Goal: Information Seeking & Learning: Learn about a topic

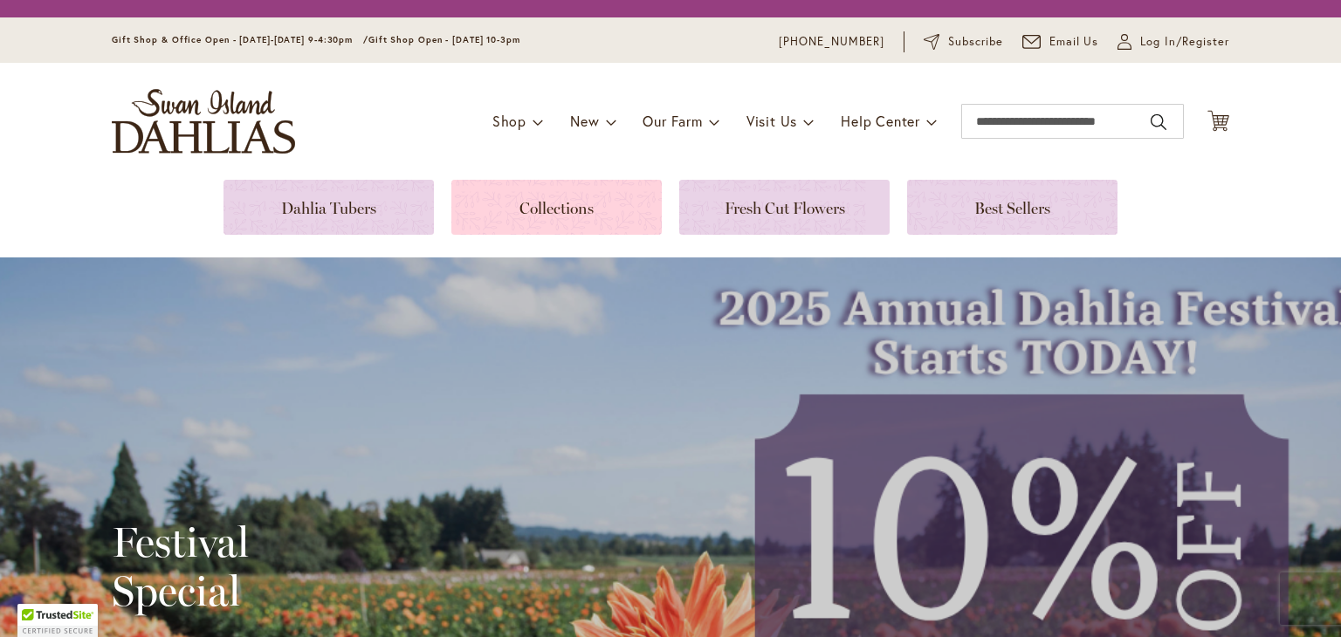
click at [545, 180] on div "Toggle Nav Shop Dahlia Tubers Collections Fresh Cut Dahlias Gardening Supplies …" at bounding box center [670, 121] width 1153 height 117
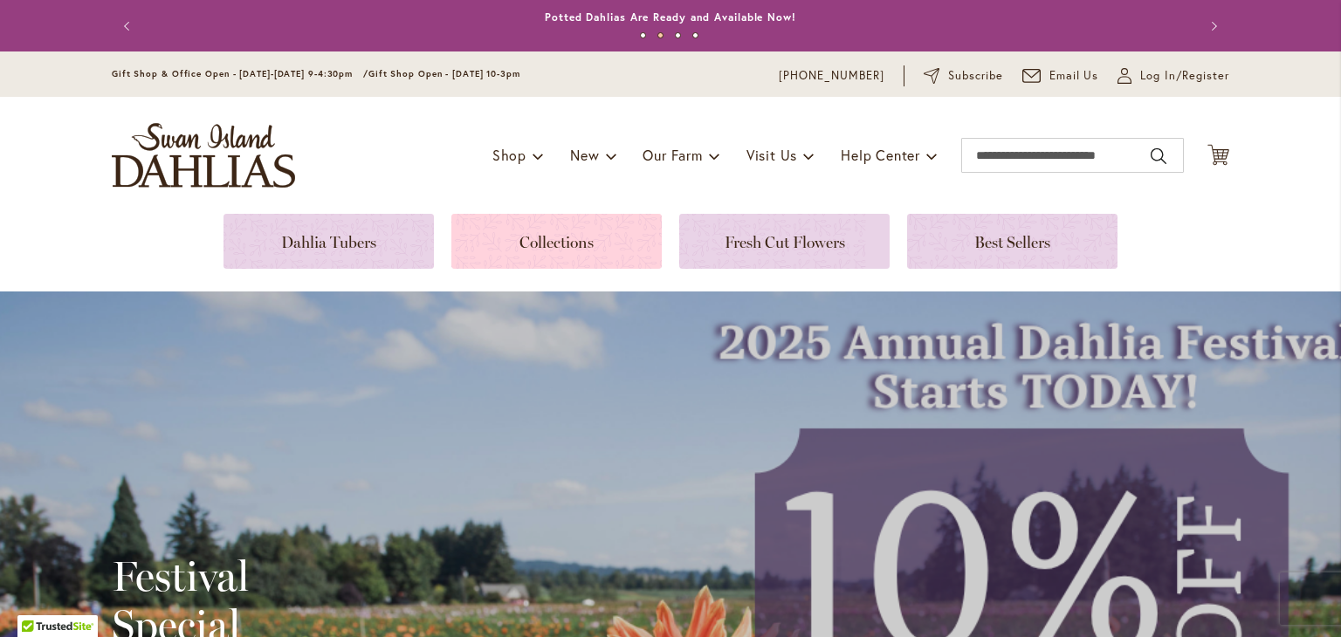
click at [588, 224] on link at bounding box center [556, 241] width 210 height 55
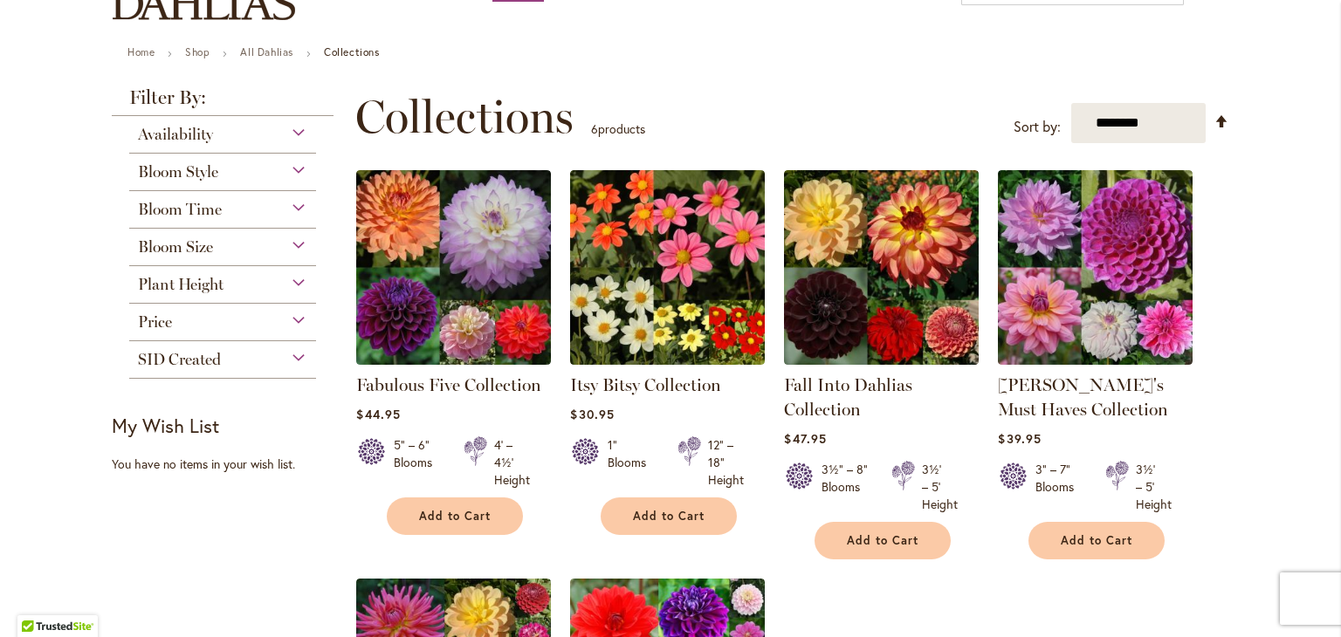
scroll to position [161, 0]
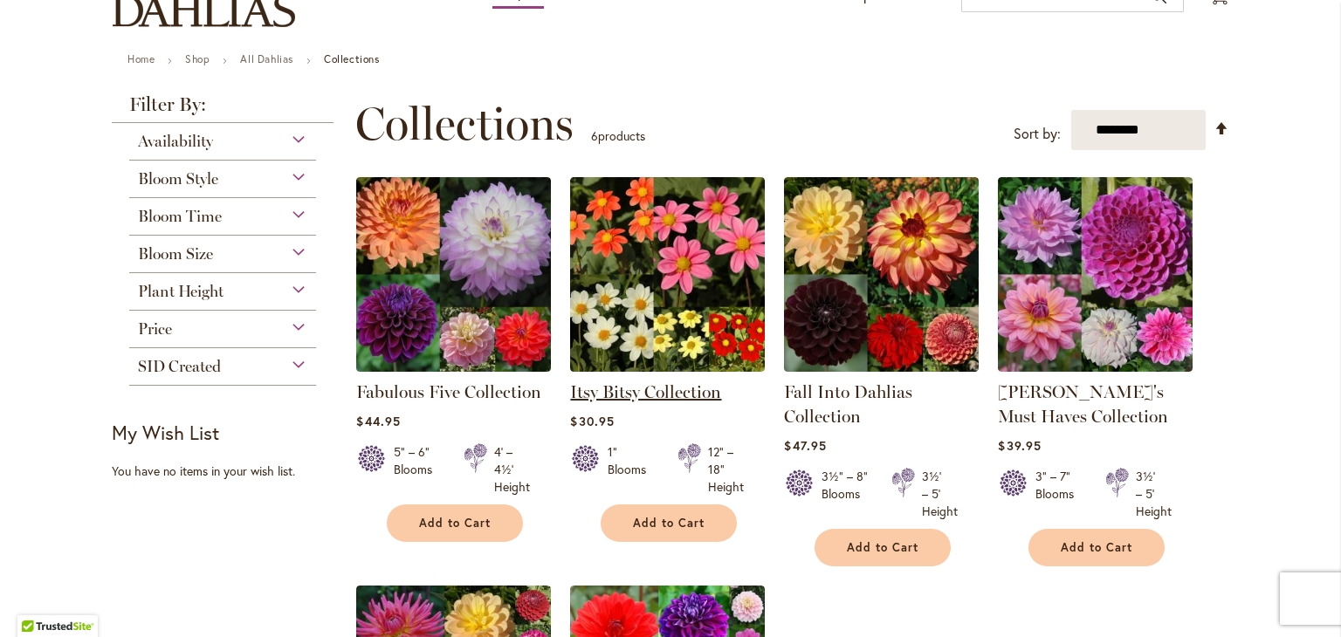
click at [641, 389] on link "Itsy Bitsy Collection" at bounding box center [645, 392] width 151 height 21
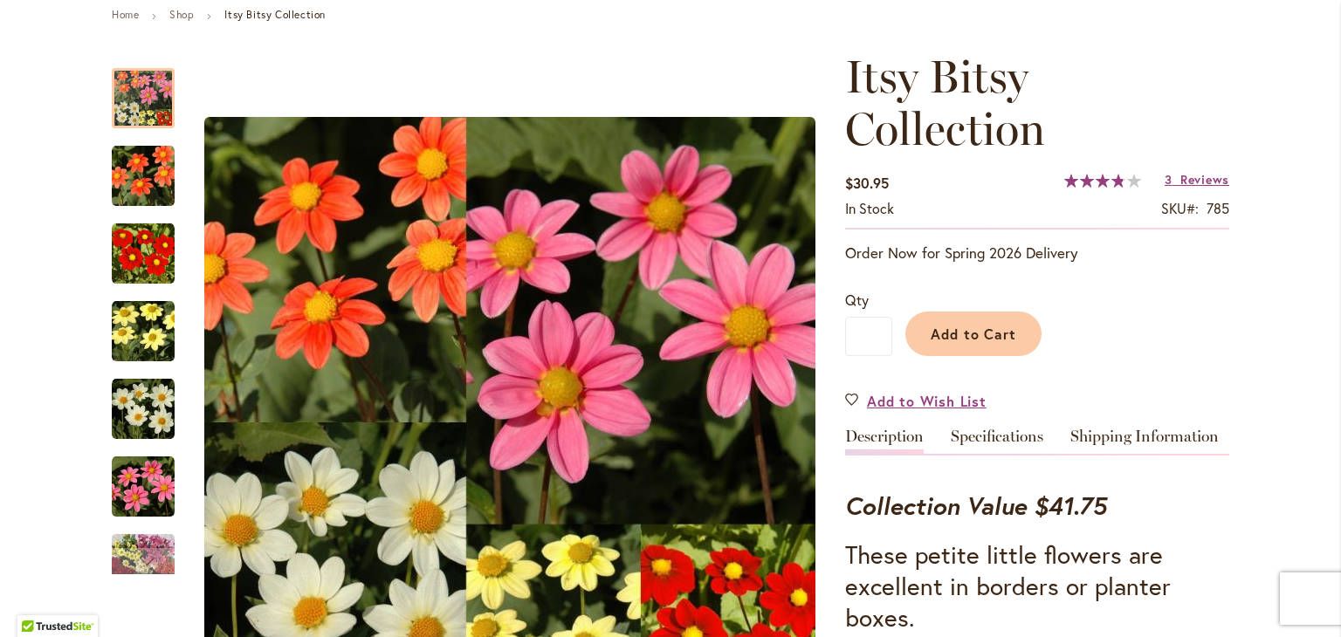
scroll to position [195, 0]
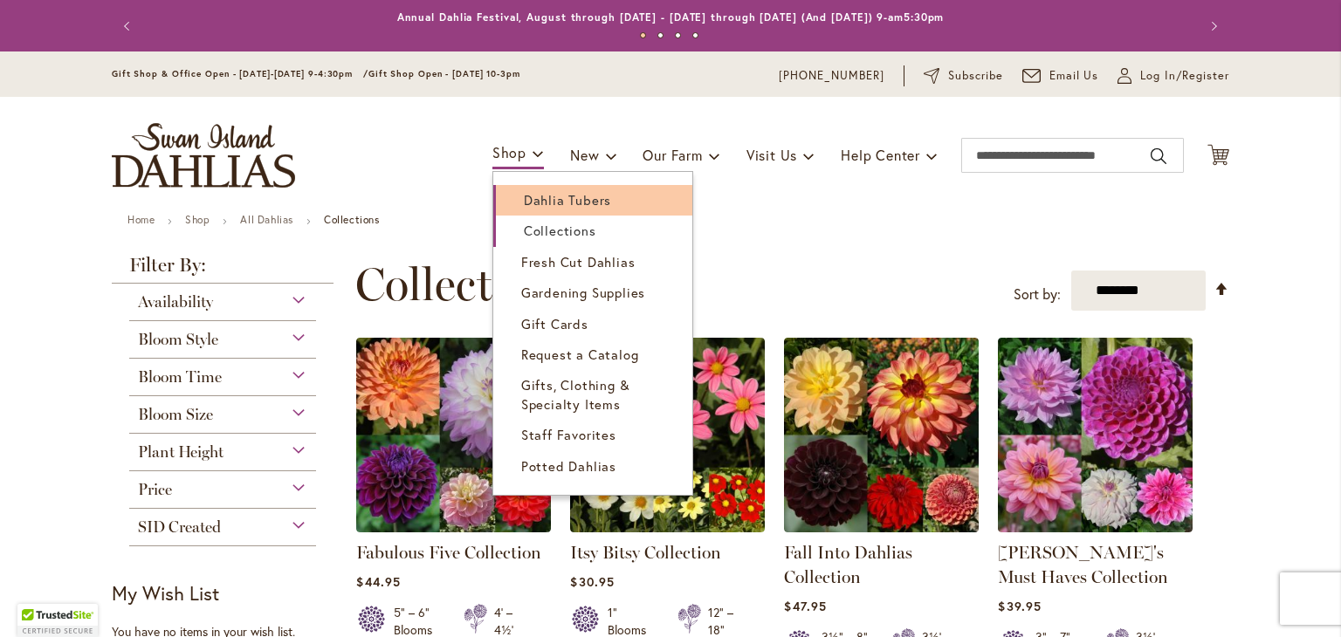
click at [524, 198] on span "Dahlia Tubers" at bounding box center [567, 199] width 87 height 17
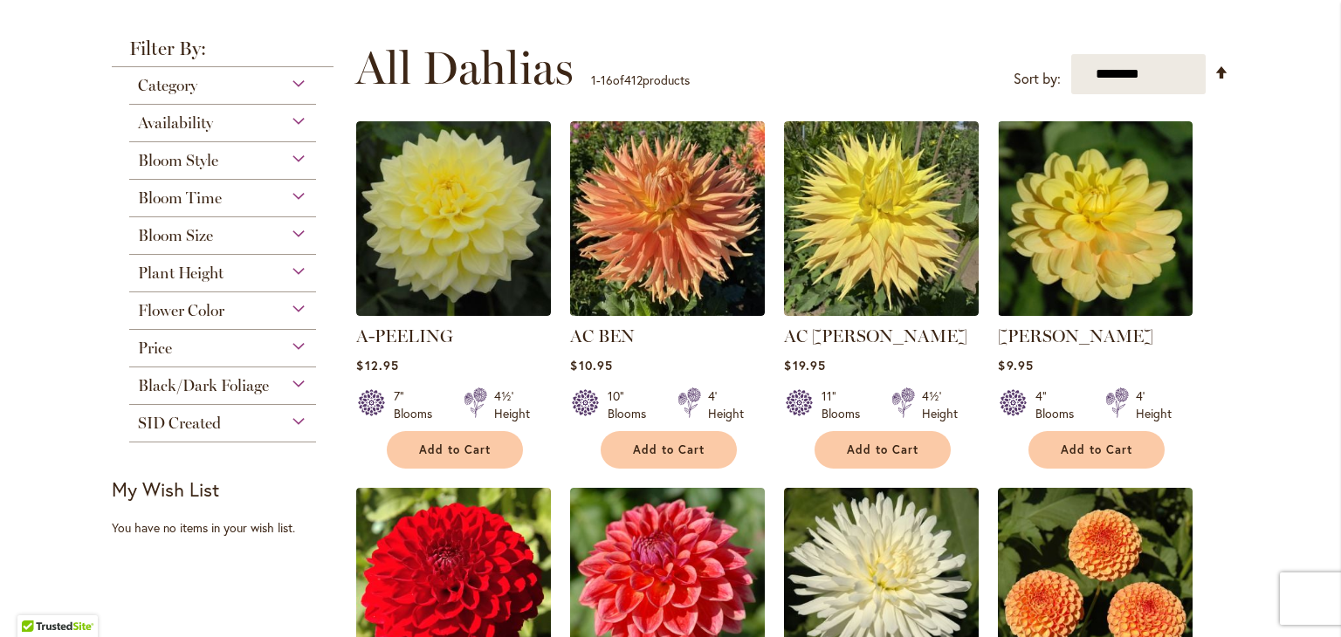
scroll to position [304, 0]
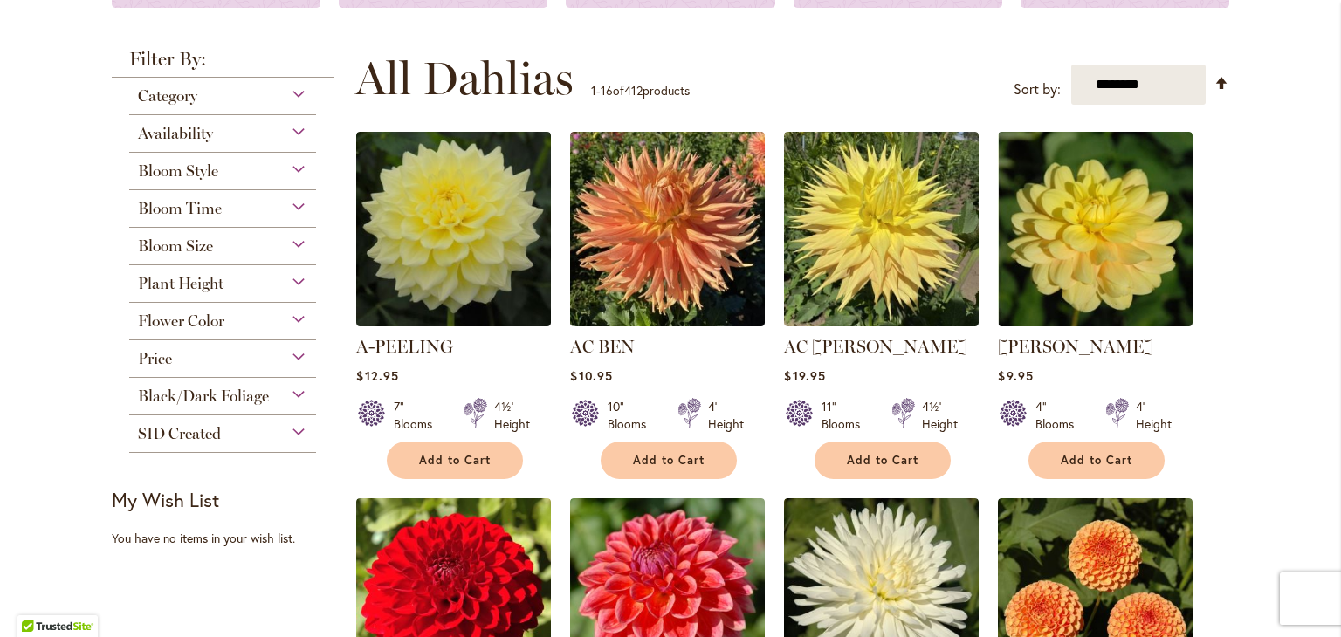
click at [266, 173] on div "Bloom Style" at bounding box center [222, 167] width 187 height 28
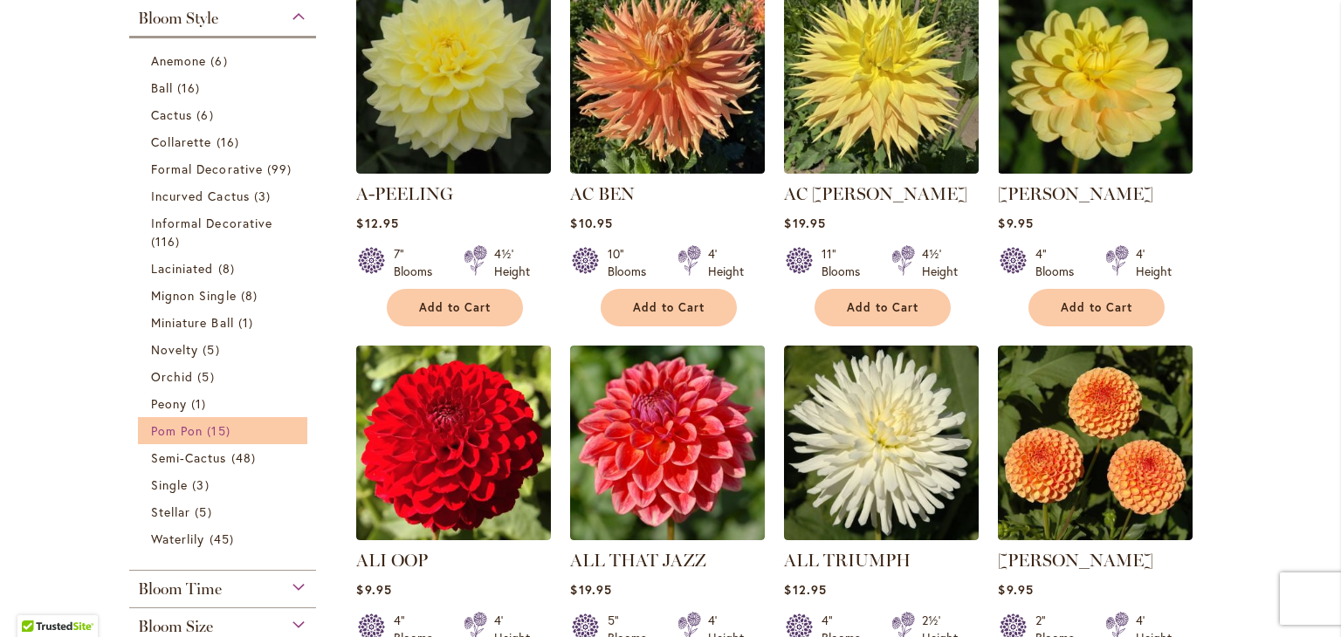
click at [194, 424] on span "Pom Pon" at bounding box center [177, 431] width 52 height 17
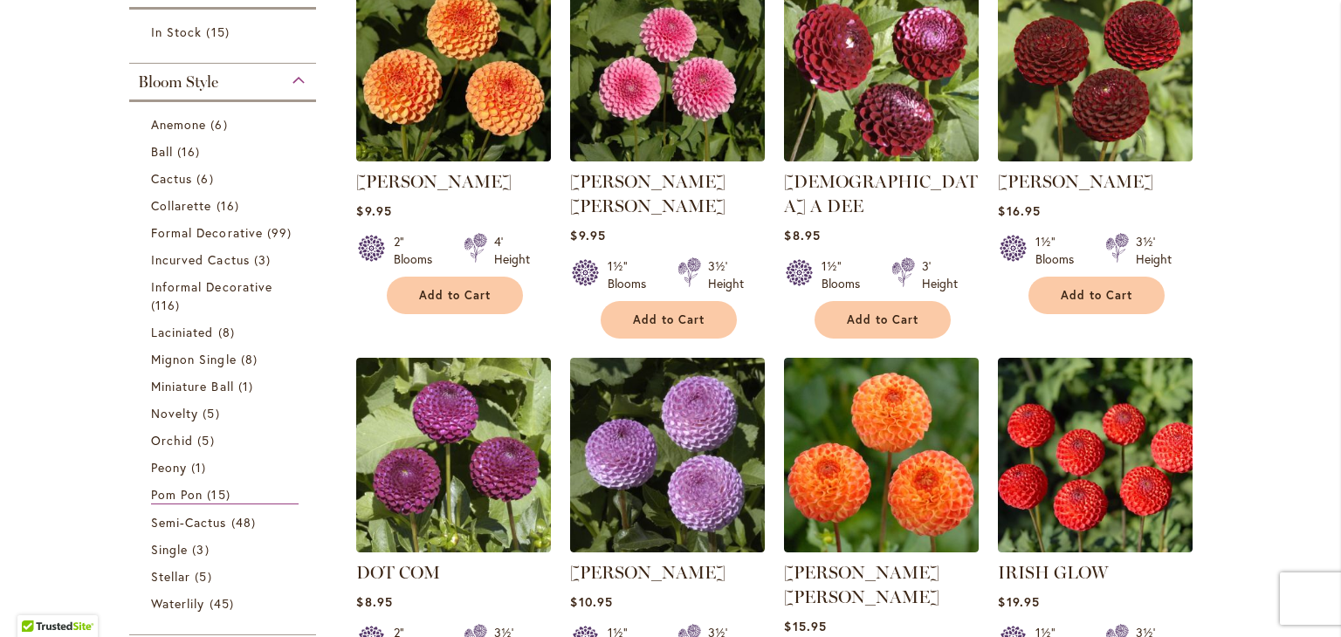
scroll to position [425, 0]
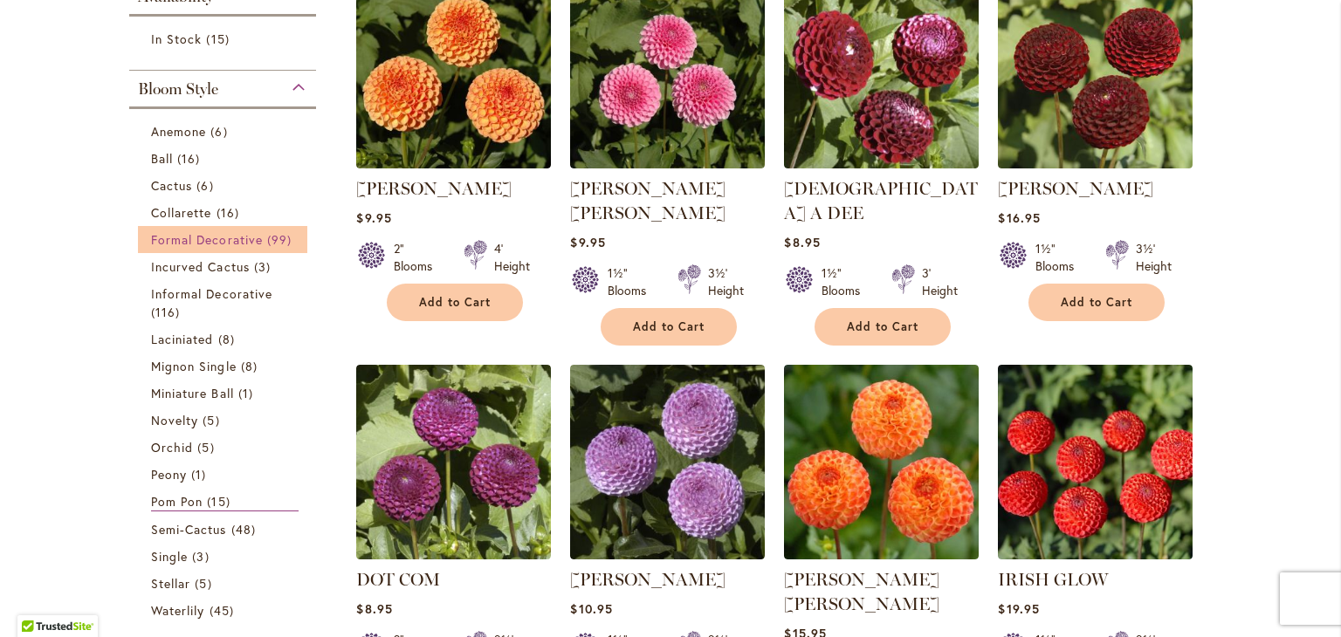
click at [245, 238] on span "Formal Decorative" at bounding box center [207, 239] width 112 height 17
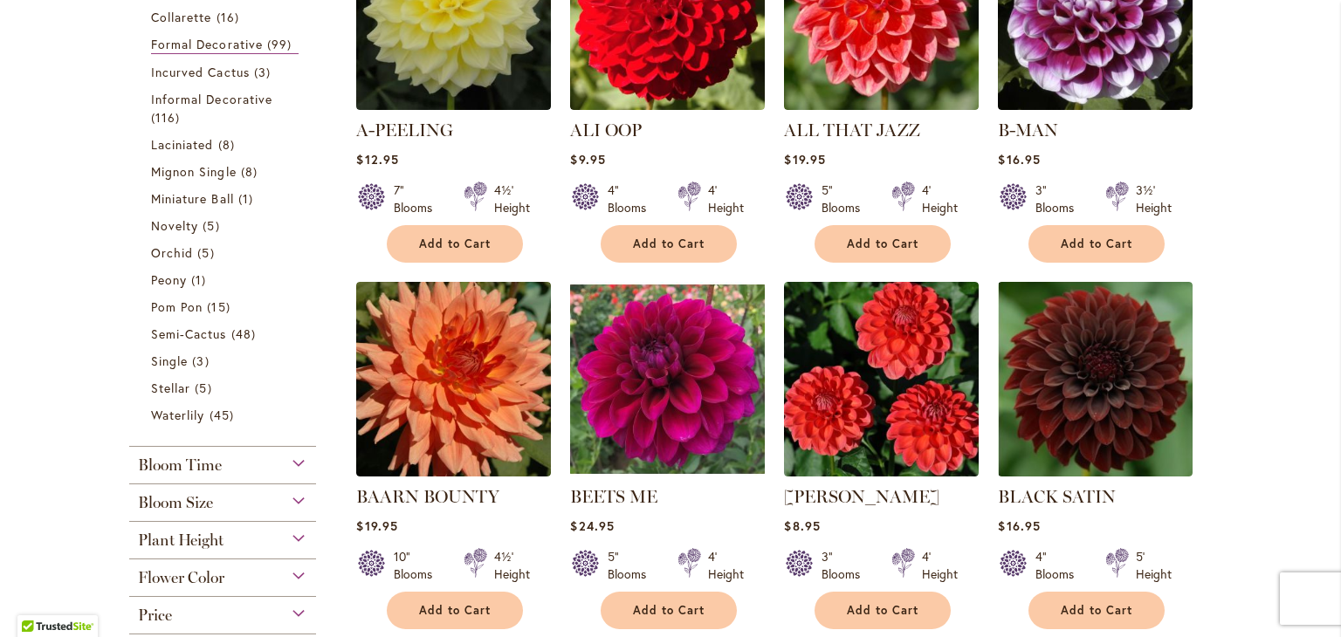
scroll to position [230, 0]
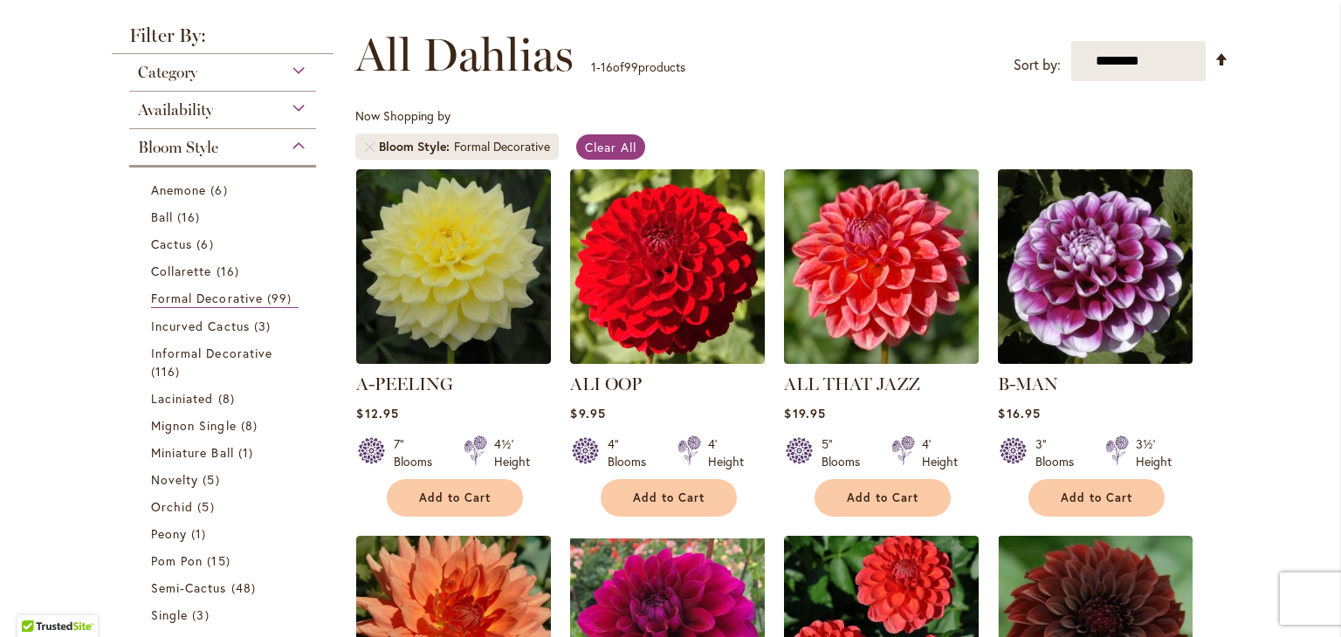
click at [273, 150] on div "Bloom Style" at bounding box center [222, 143] width 187 height 28
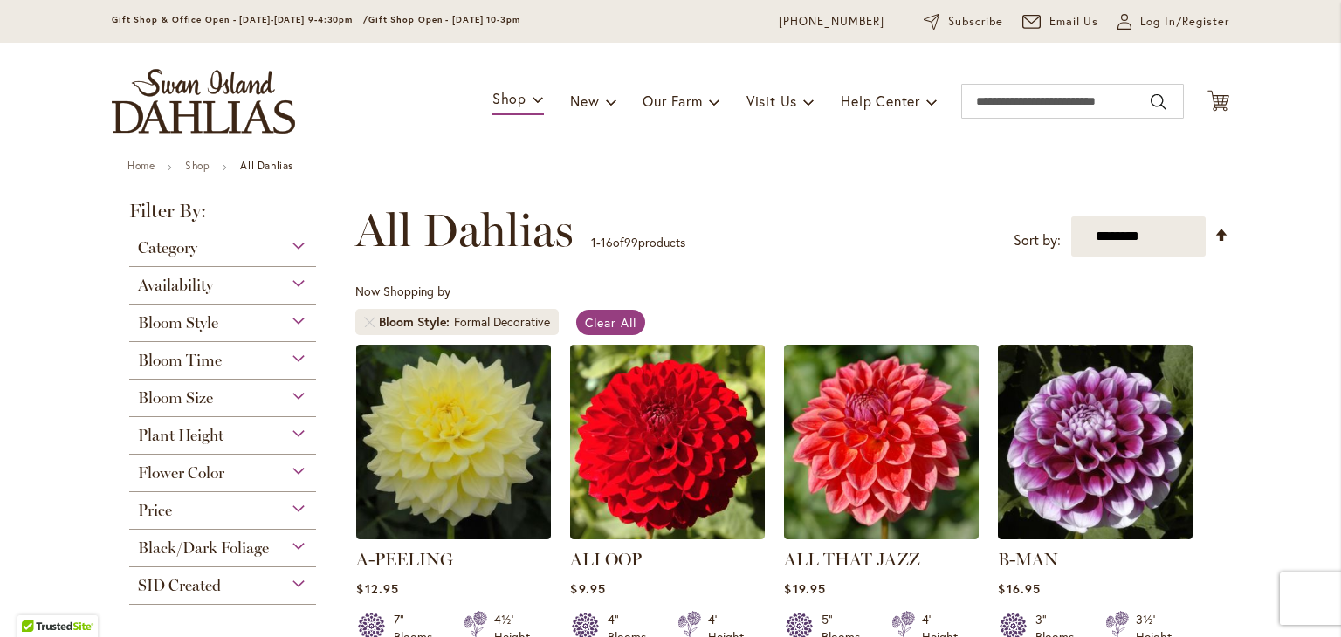
scroll to position [0, 0]
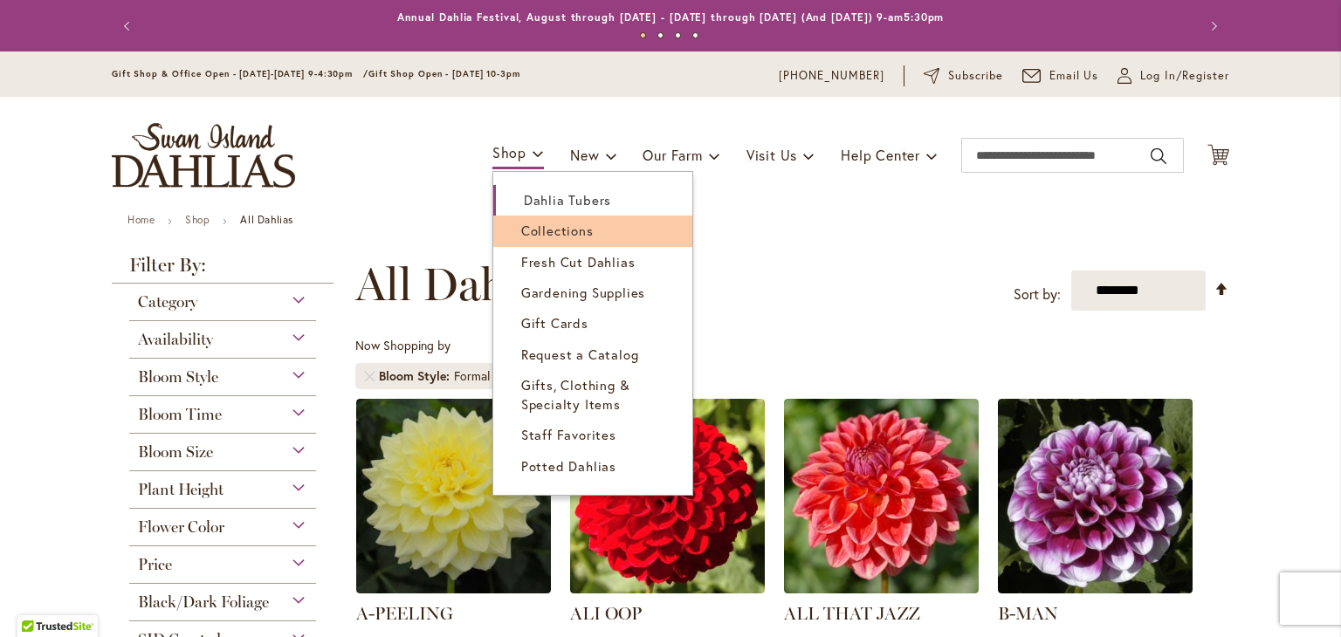
click at [521, 226] on span "Collections" at bounding box center [557, 230] width 72 height 17
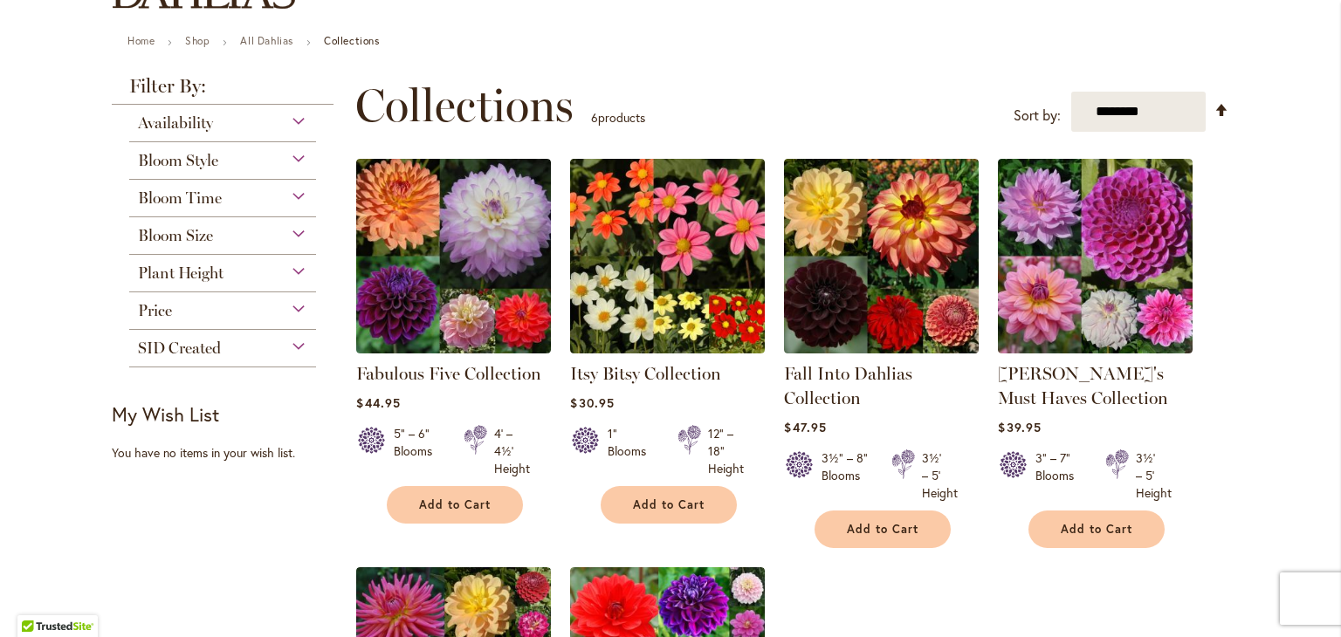
scroll to position [140, 0]
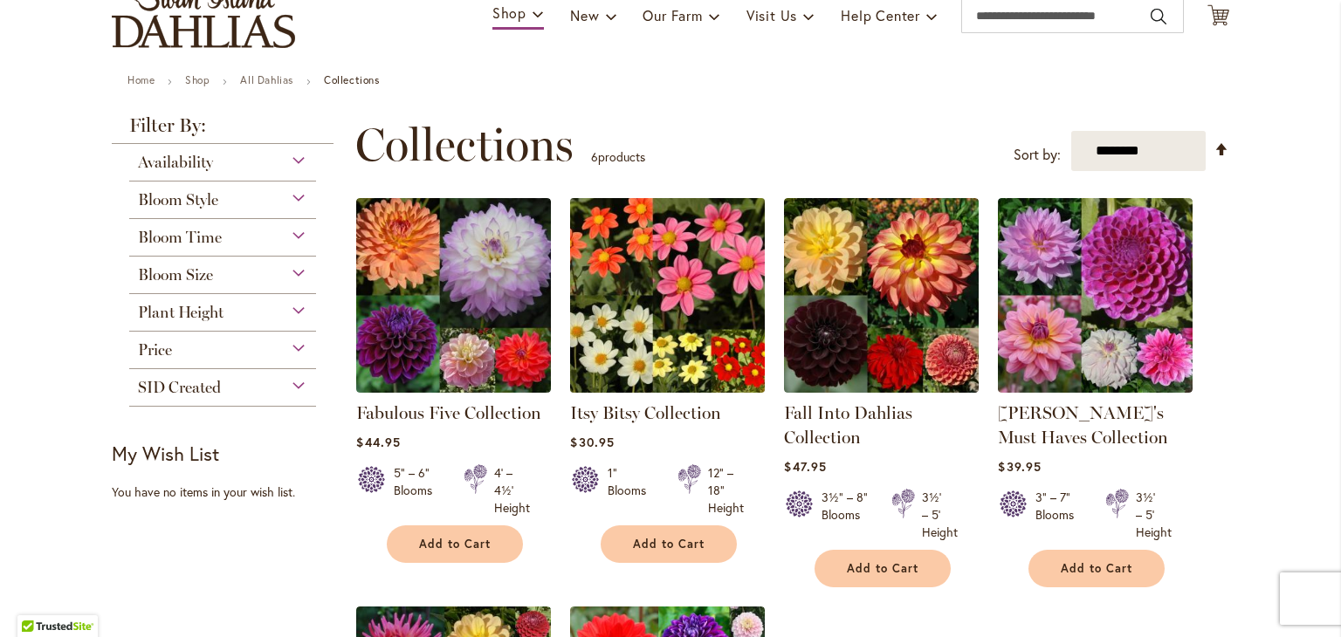
click at [660, 292] on img at bounding box center [668, 295] width 204 height 204
